Goal: Check status: Check status

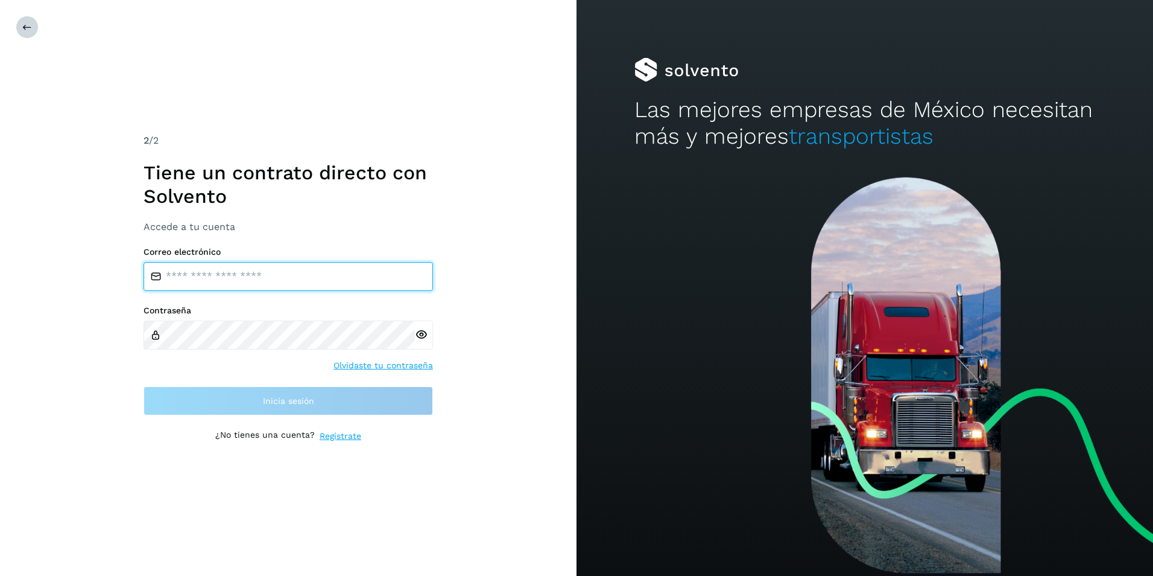
type input "**********"
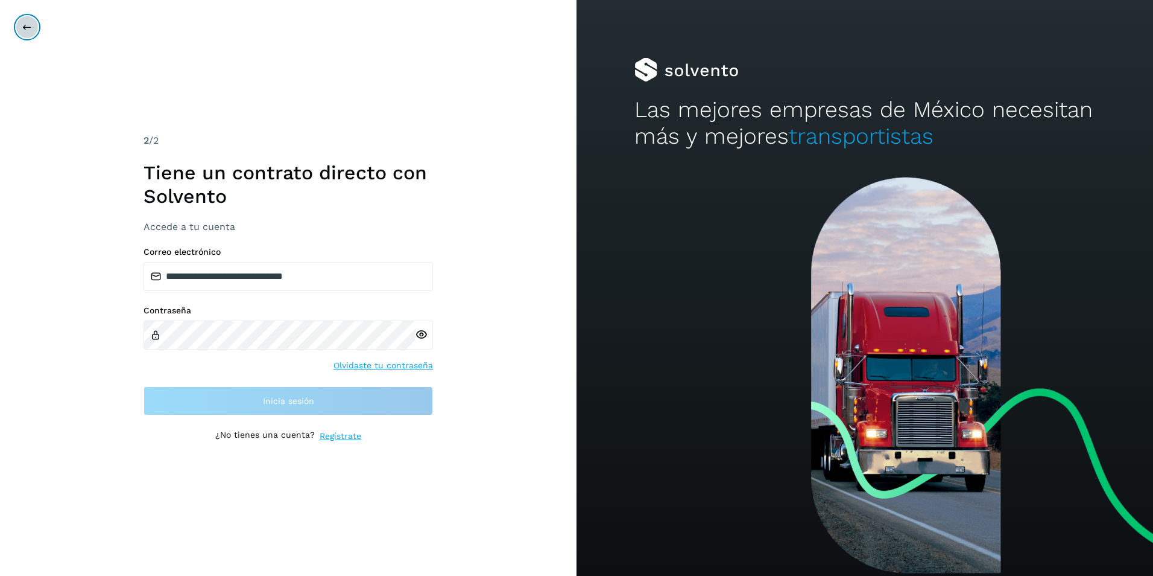
click at [24, 28] on icon at bounding box center [27, 27] width 10 height 10
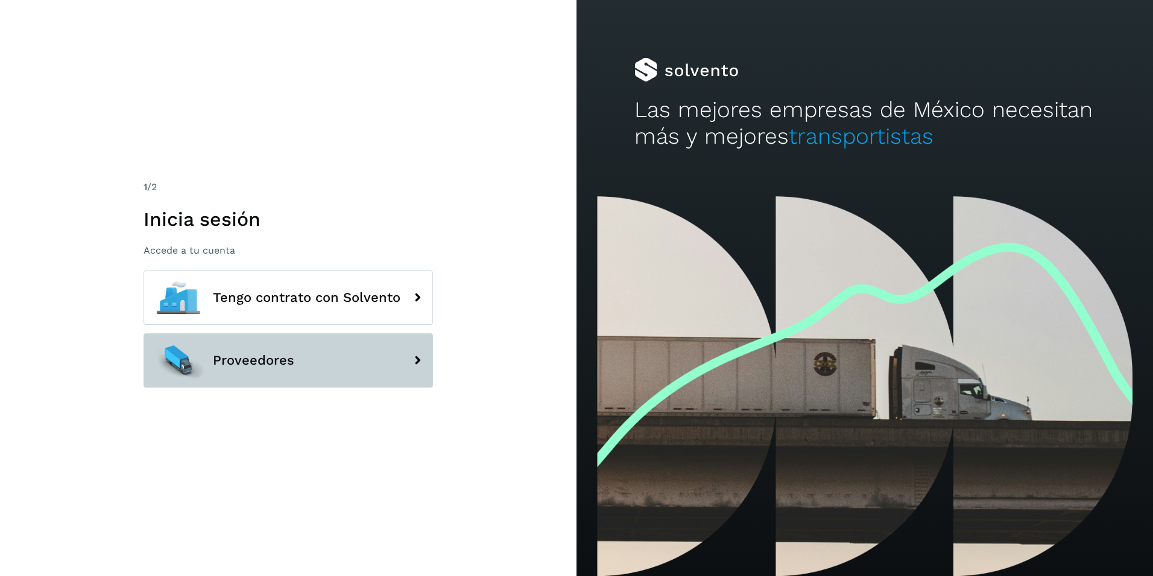
click at [279, 354] on span "Proveedores" at bounding box center [253, 360] width 81 height 14
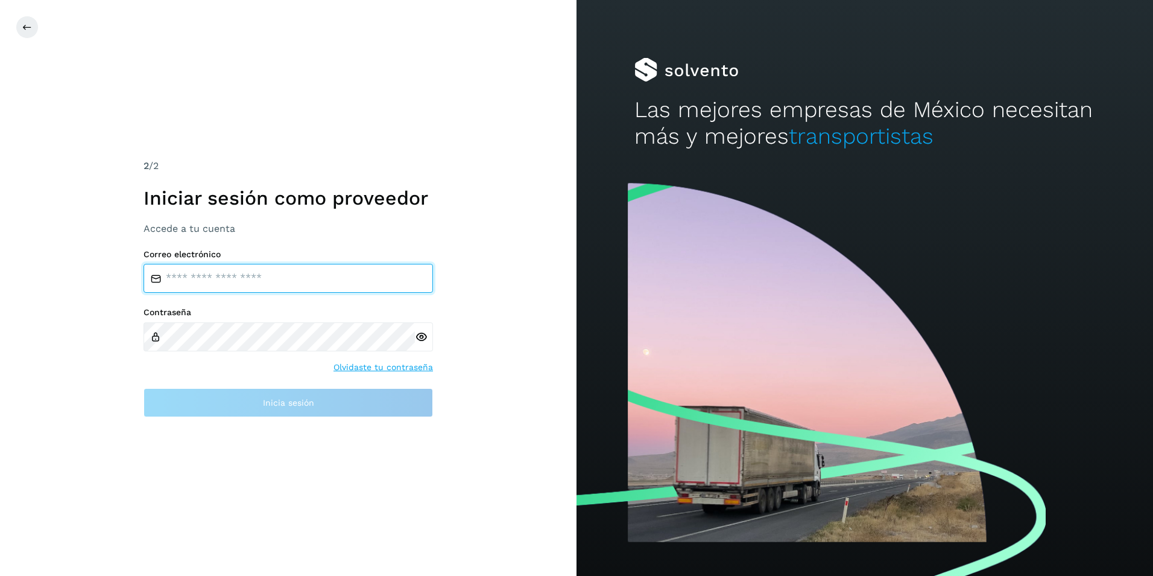
type input "**********"
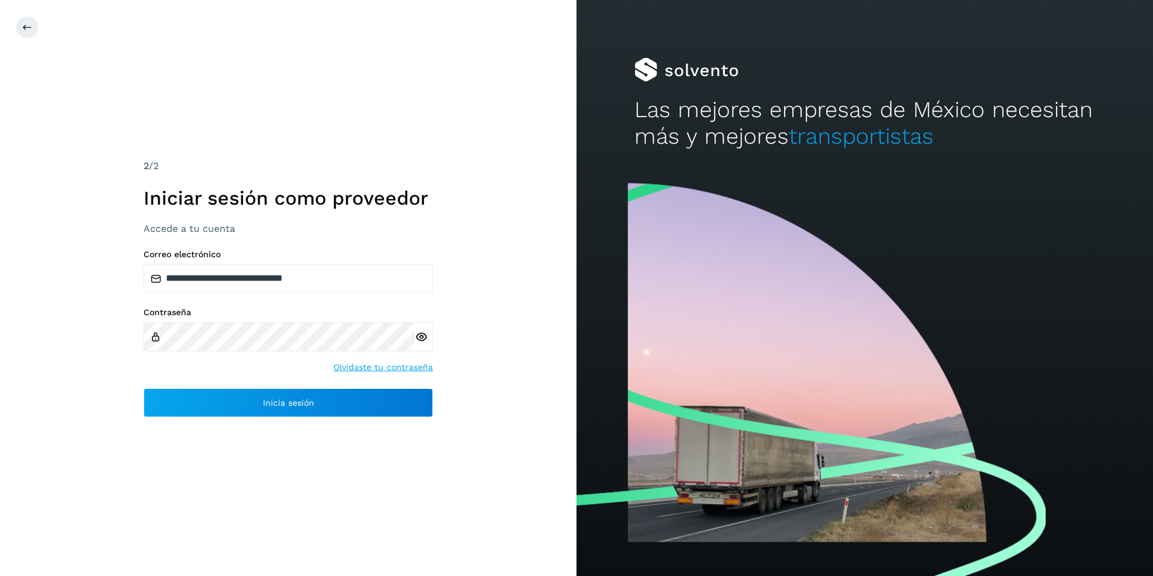
click at [420, 338] on icon at bounding box center [421, 337] width 13 height 13
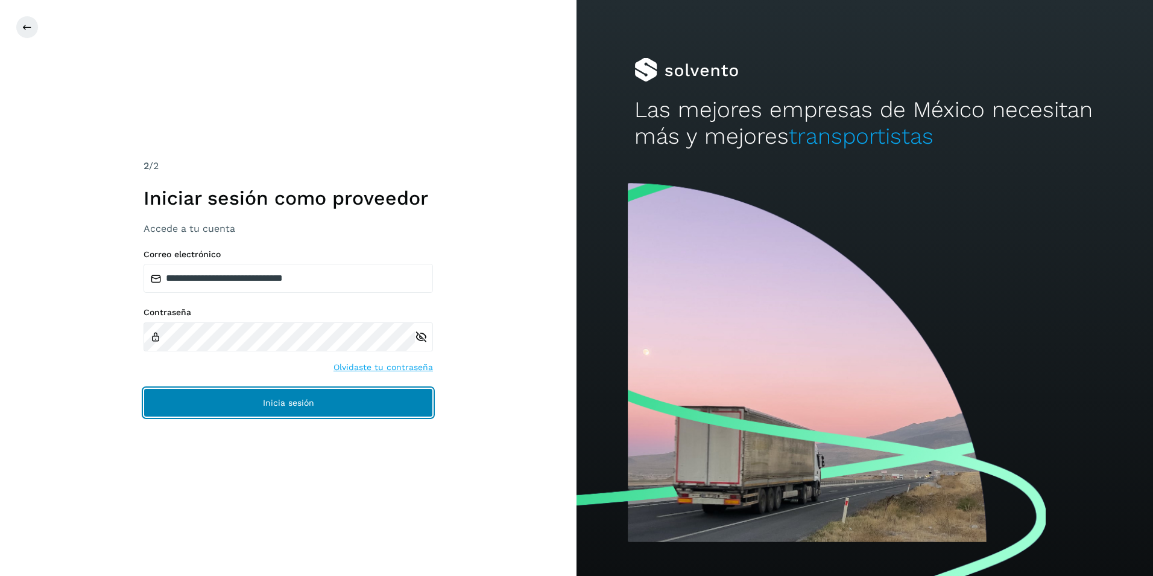
click at [230, 405] on button "Inicia sesión" at bounding box center [289, 402] width 290 height 29
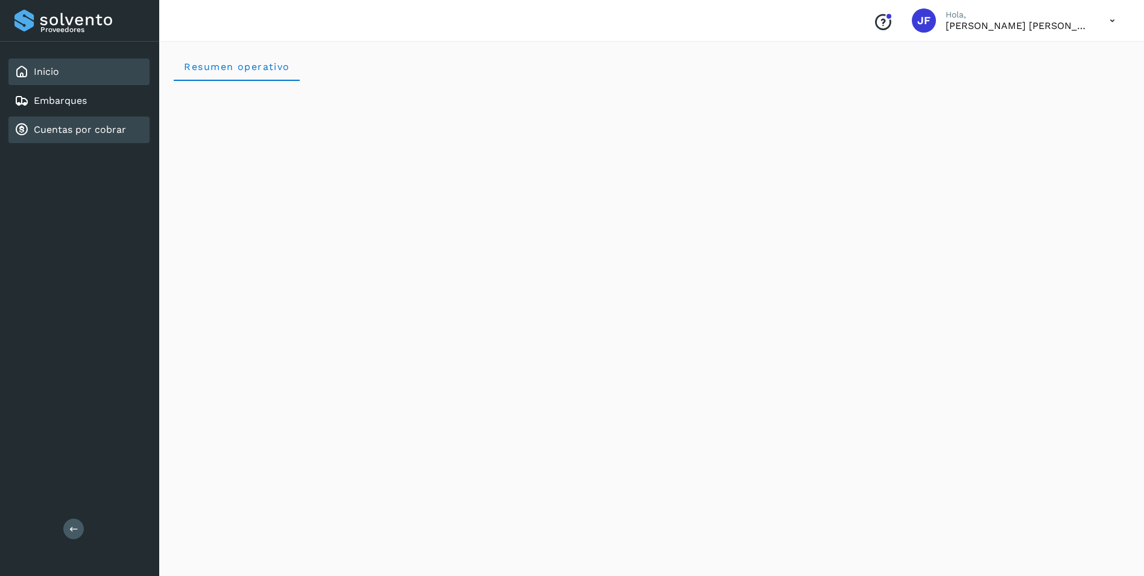
click at [45, 136] on div "Cuentas por cobrar" at bounding box center [70, 129] width 112 height 14
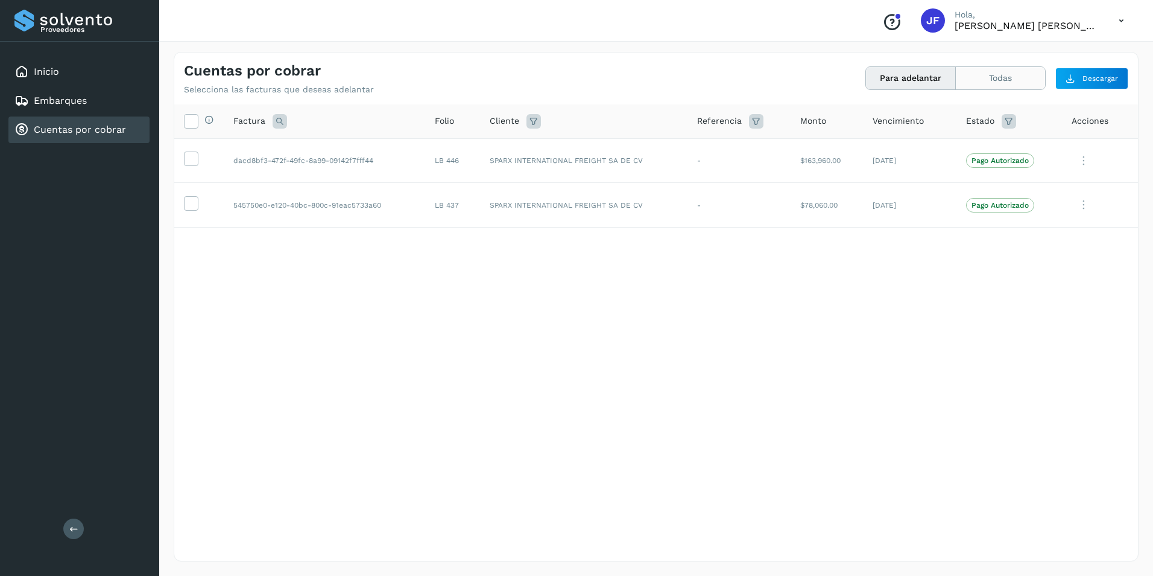
click at [1020, 82] on button "Todas" at bounding box center [1000, 78] width 89 height 22
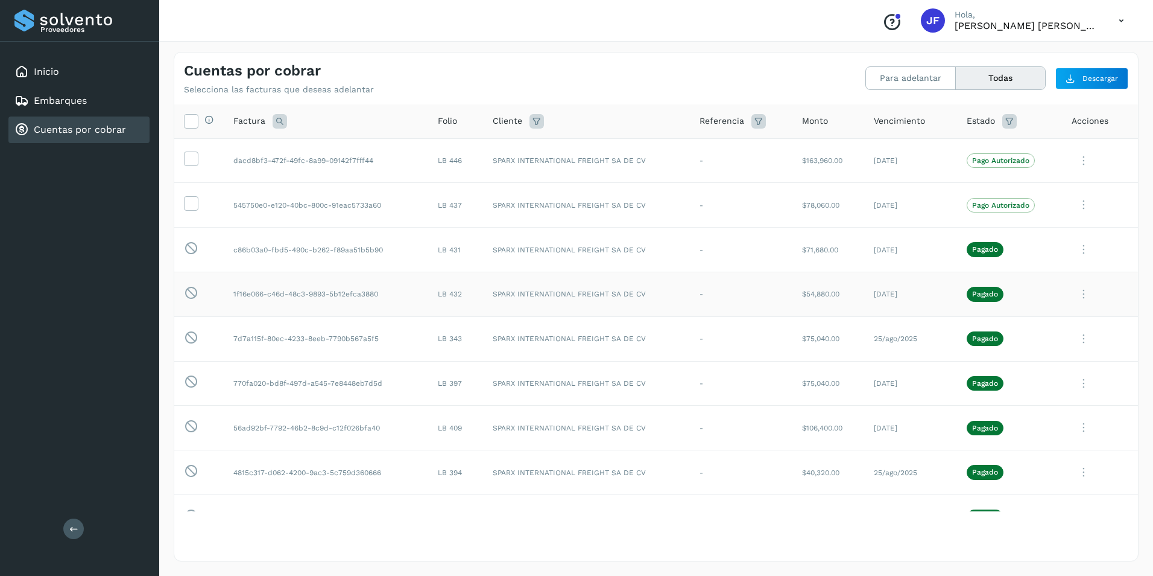
click at [737, 282] on td "-" at bounding box center [741, 293] width 103 height 45
click at [1076, 294] on icon at bounding box center [1084, 294] width 24 height 25
click at [1018, 393] on button "CEP" at bounding box center [1057, 393] width 144 height 23
click at [1074, 249] on icon at bounding box center [1084, 249] width 24 height 25
click at [1013, 347] on button "CEP" at bounding box center [1057, 349] width 144 height 23
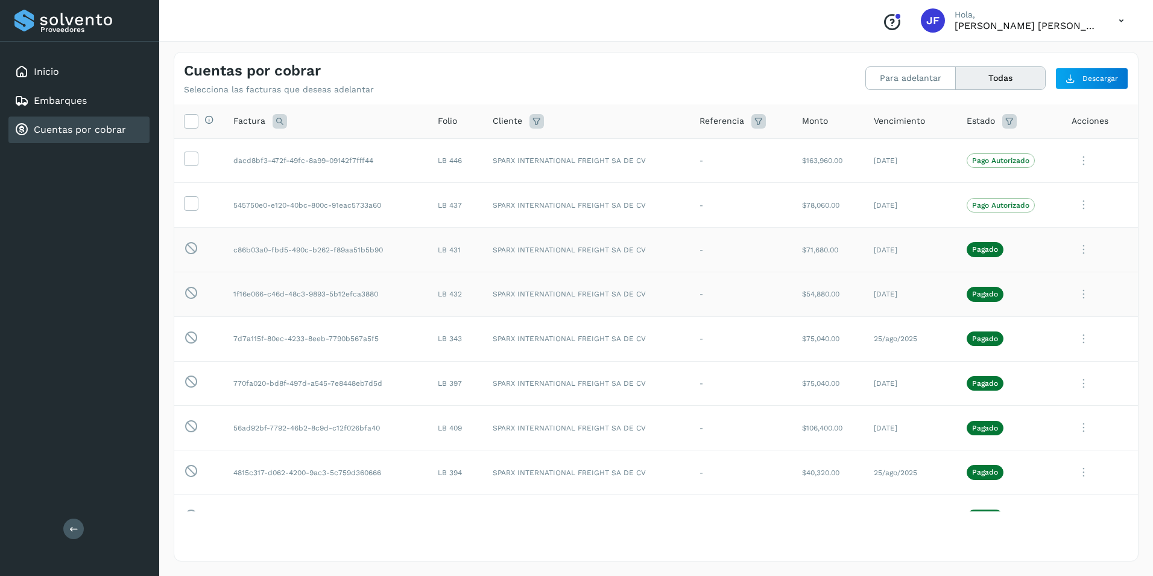
click at [685, 80] on div "Cuentas por cobrar Selecciona las facturas que deseas adelantar Para adelantar …" at bounding box center [656, 73] width 964 height 42
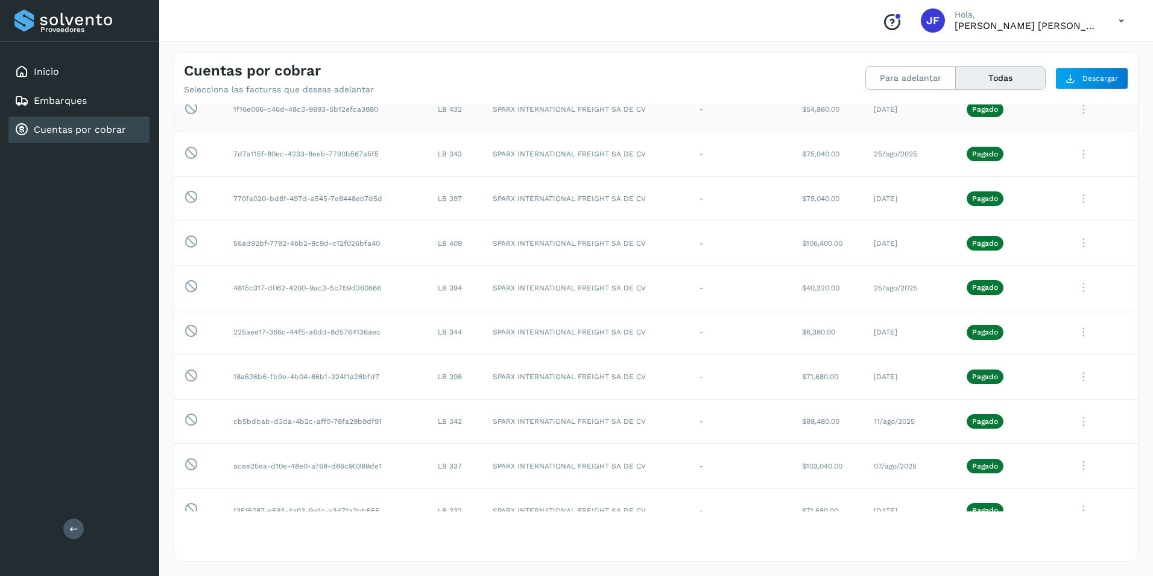
scroll to position [121, 0]
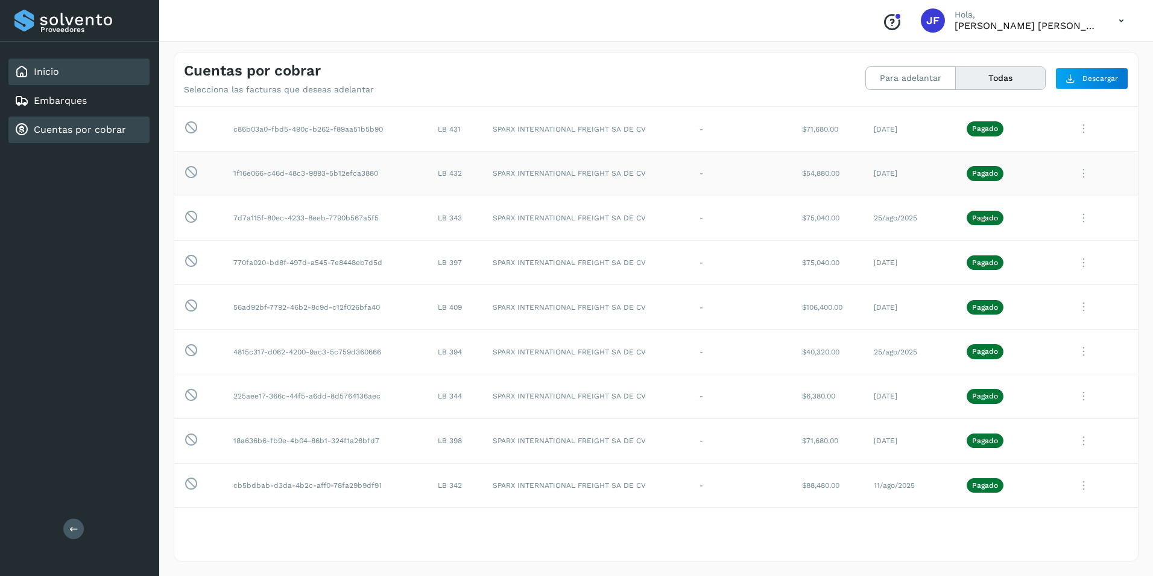
click at [60, 77] on div "Inicio" at bounding box center [78, 72] width 141 height 27
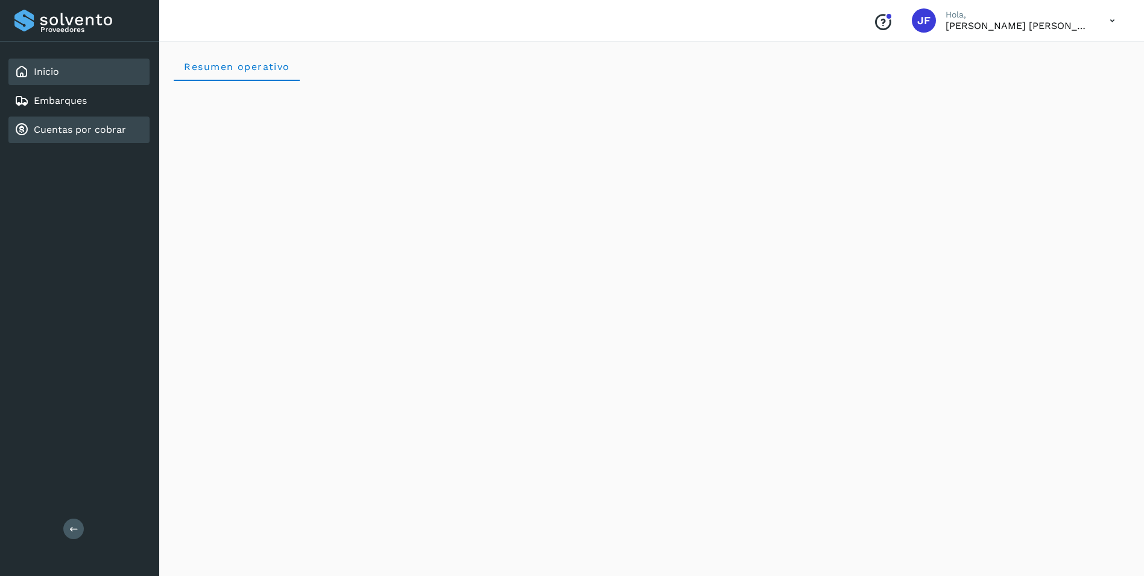
click at [68, 133] on link "Cuentas por cobrar" at bounding box center [80, 129] width 92 height 11
